Goal: Navigation & Orientation: Go to known website

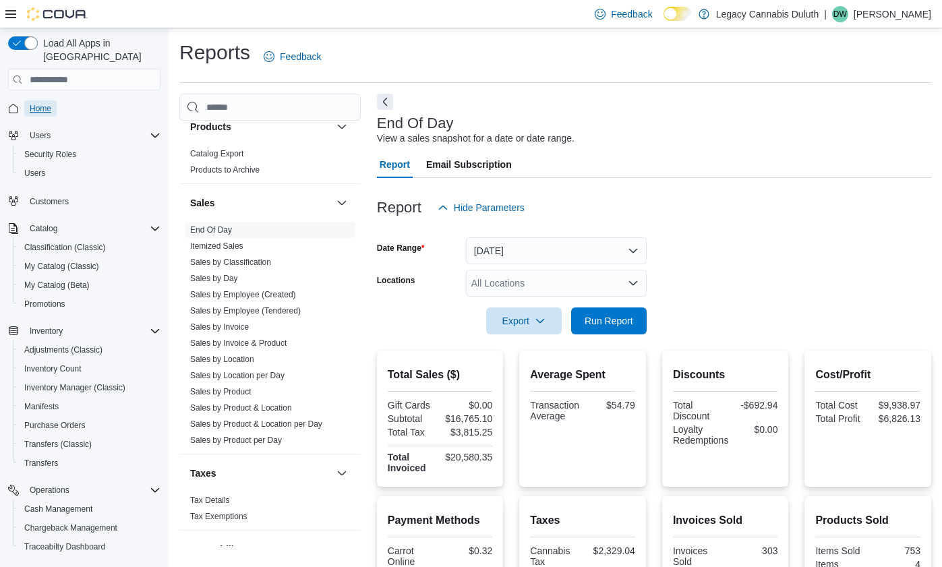
click at [47, 103] on span "Home" at bounding box center [41, 108] width 22 height 11
